Goal: Use online tool/utility: Utilize a website feature to perform a specific function

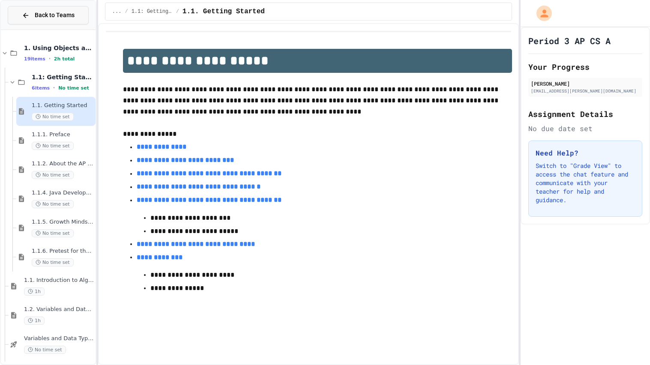
click at [48, 15] on span "Back to Teams" at bounding box center [55, 15] width 40 height 9
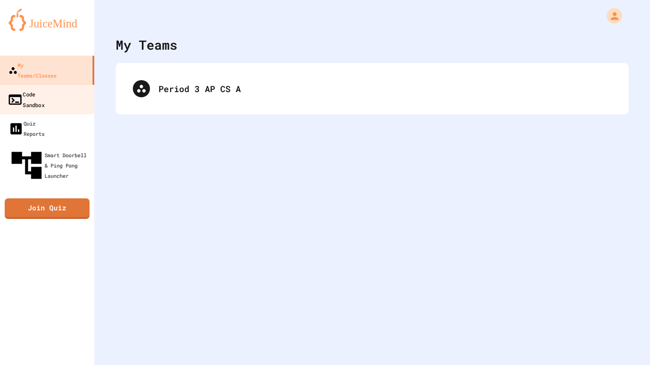
click at [54, 93] on link "Code Sandbox" at bounding box center [47, 99] width 97 height 30
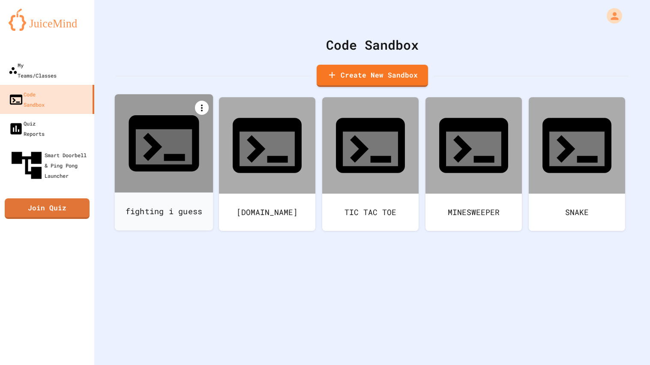
click at [204, 109] on icon at bounding box center [202, 108] width 10 height 10
click at [171, 264] on icon at bounding box center [168, 268] width 6 height 8
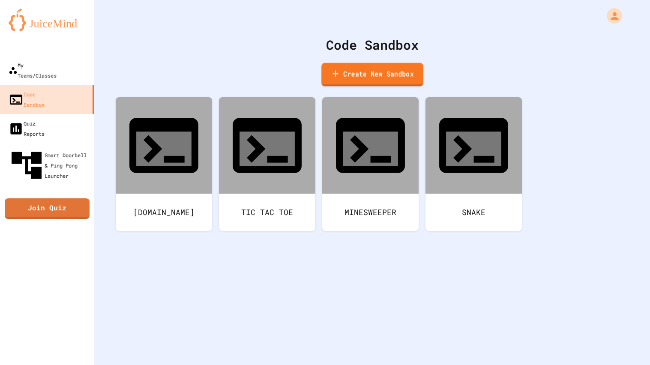
click at [357, 74] on link "Create New Sandbox" at bounding box center [372, 75] width 102 height 24
type input "*"
type input "**********"
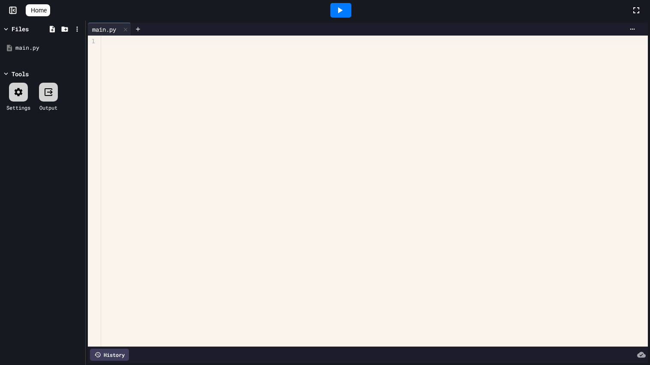
click at [230, 188] on div at bounding box center [374, 191] width 547 height 311
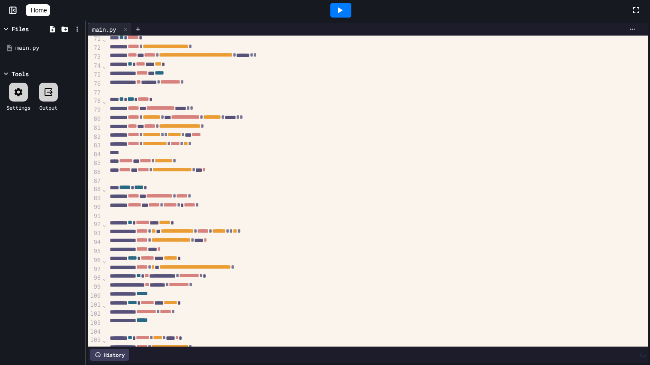
scroll to position [674, 0]
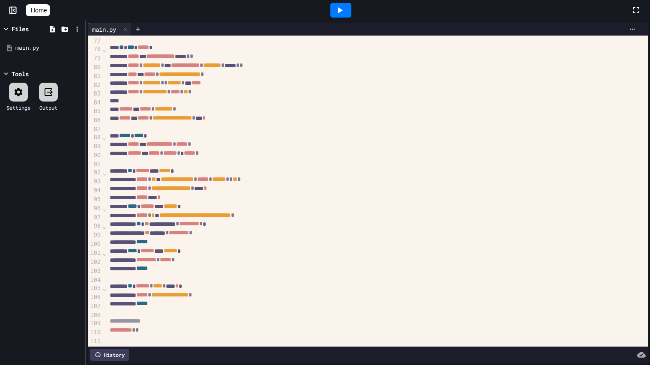
click at [343, 11] on icon at bounding box center [340, 10] width 5 height 6
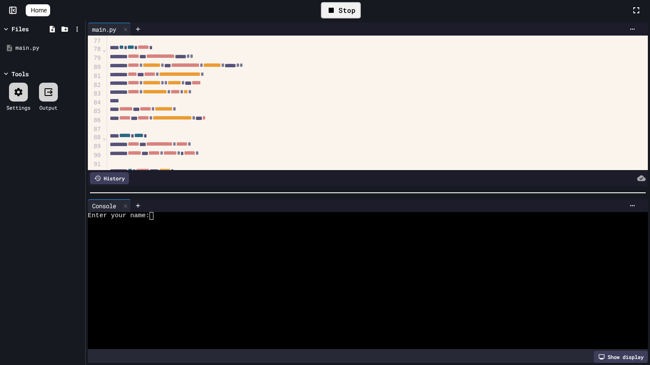
click at [183, 269] on div at bounding box center [364, 269] width 552 height 8
type textarea "*"
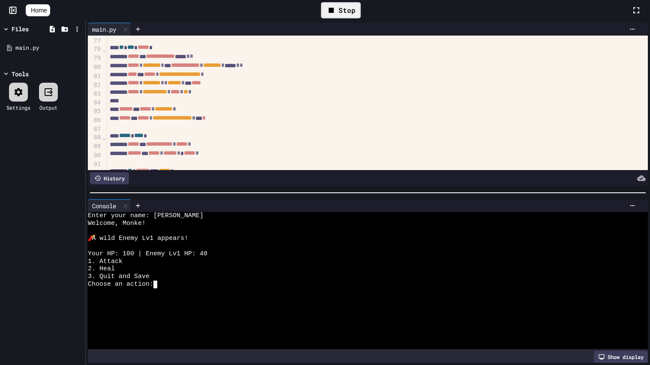
click at [189, 287] on div "Choose an action:" at bounding box center [364, 285] width 552 height 8
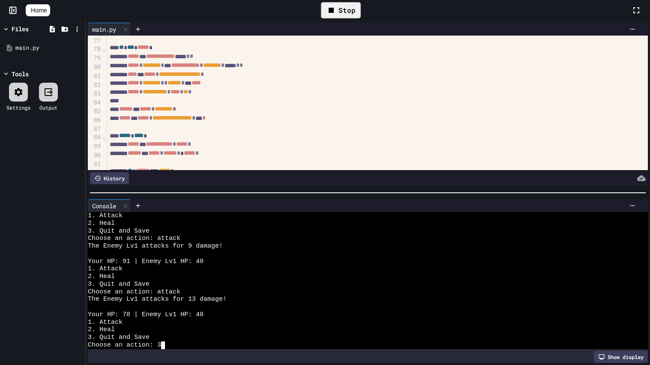
scroll to position [61, 0]
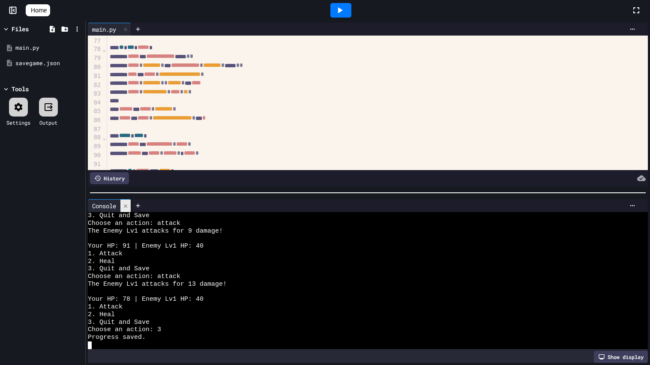
click at [126, 203] on icon at bounding box center [126, 206] width 6 height 6
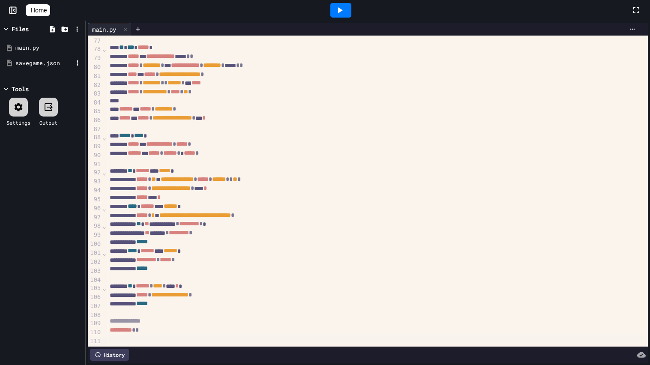
click at [40, 59] on div "savegame.json" at bounding box center [43, 63] width 57 height 9
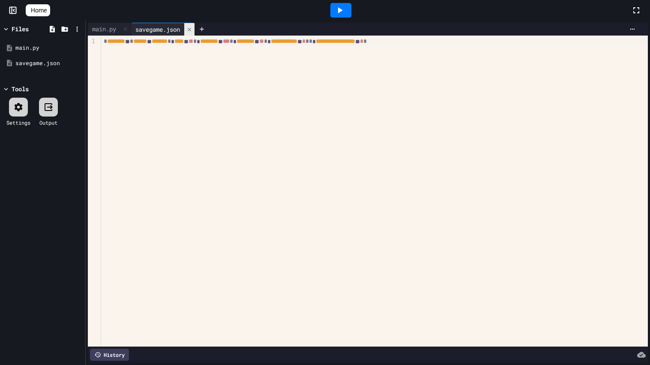
click at [192, 31] on icon at bounding box center [189, 30] width 6 height 6
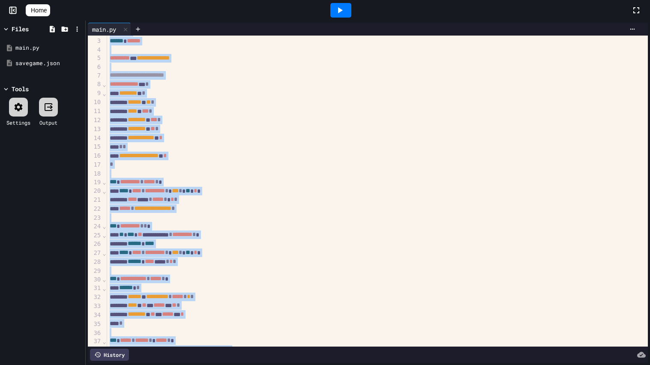
scroll to position [0, 0]
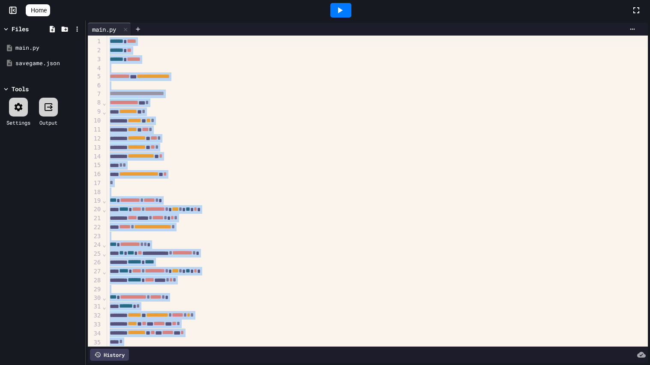
drag, startPoint x: 122, startPoint y: 346, endPoint x: 108, endPoint y: 0, distance: 346.1
click at [108, 0] on div "**********" at bounding box center [325, 182] width 650 height 365
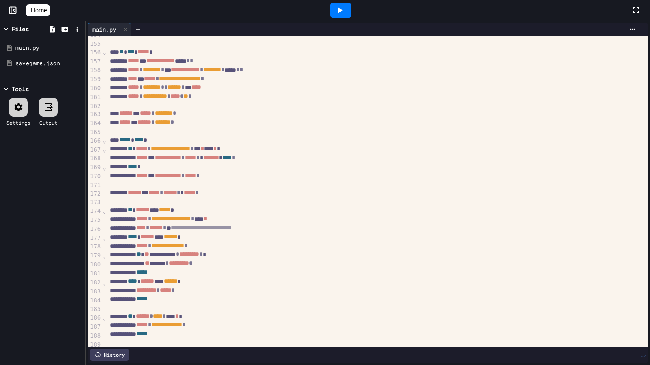
scroll to position [1332, 0]
